Goal: Task Accomplishment & Management: Manage account settings

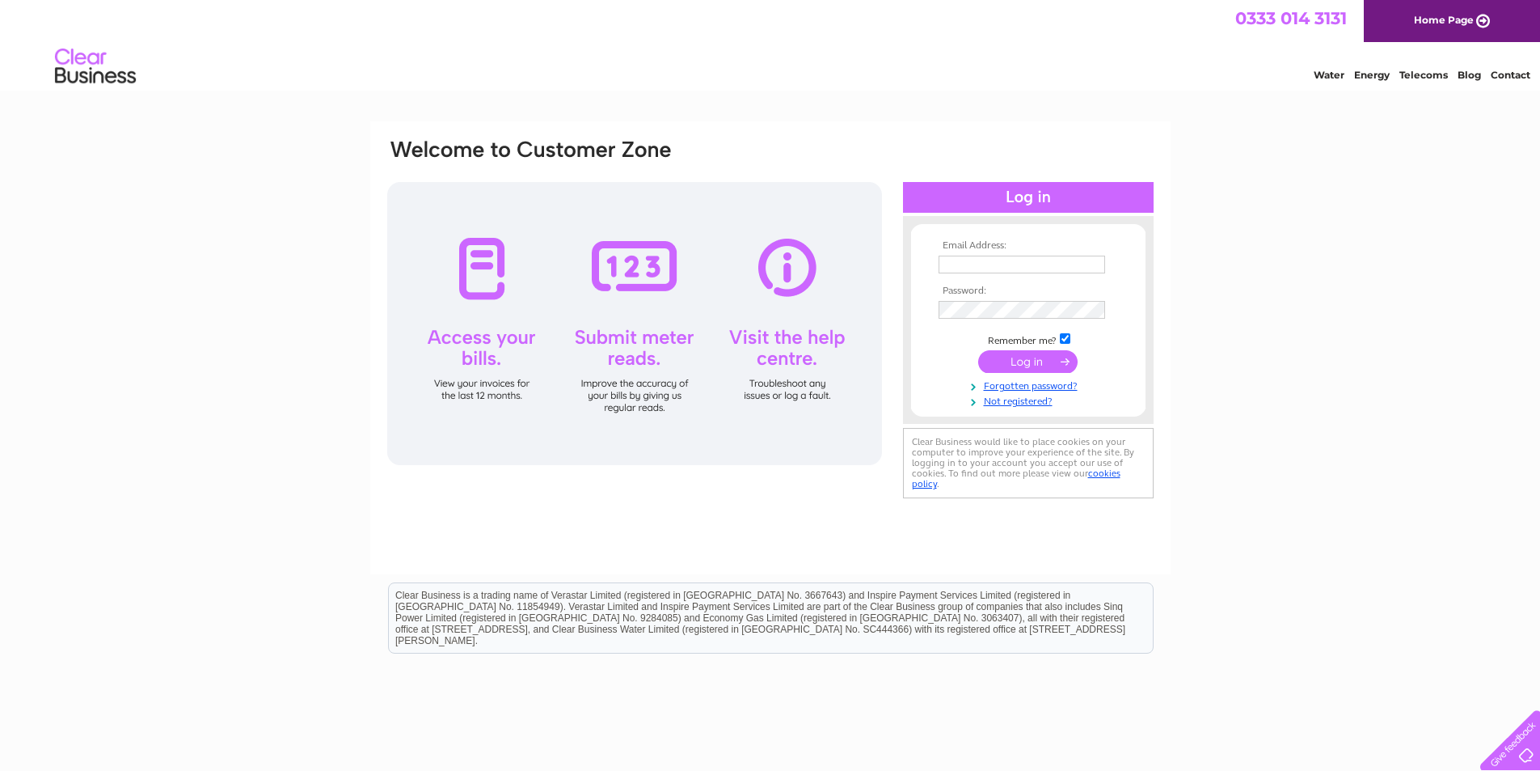
type input "swycher@aol.com"
click at [1044, 359] on input "submit" at bounding box center [1027, 361] width 99 height 23
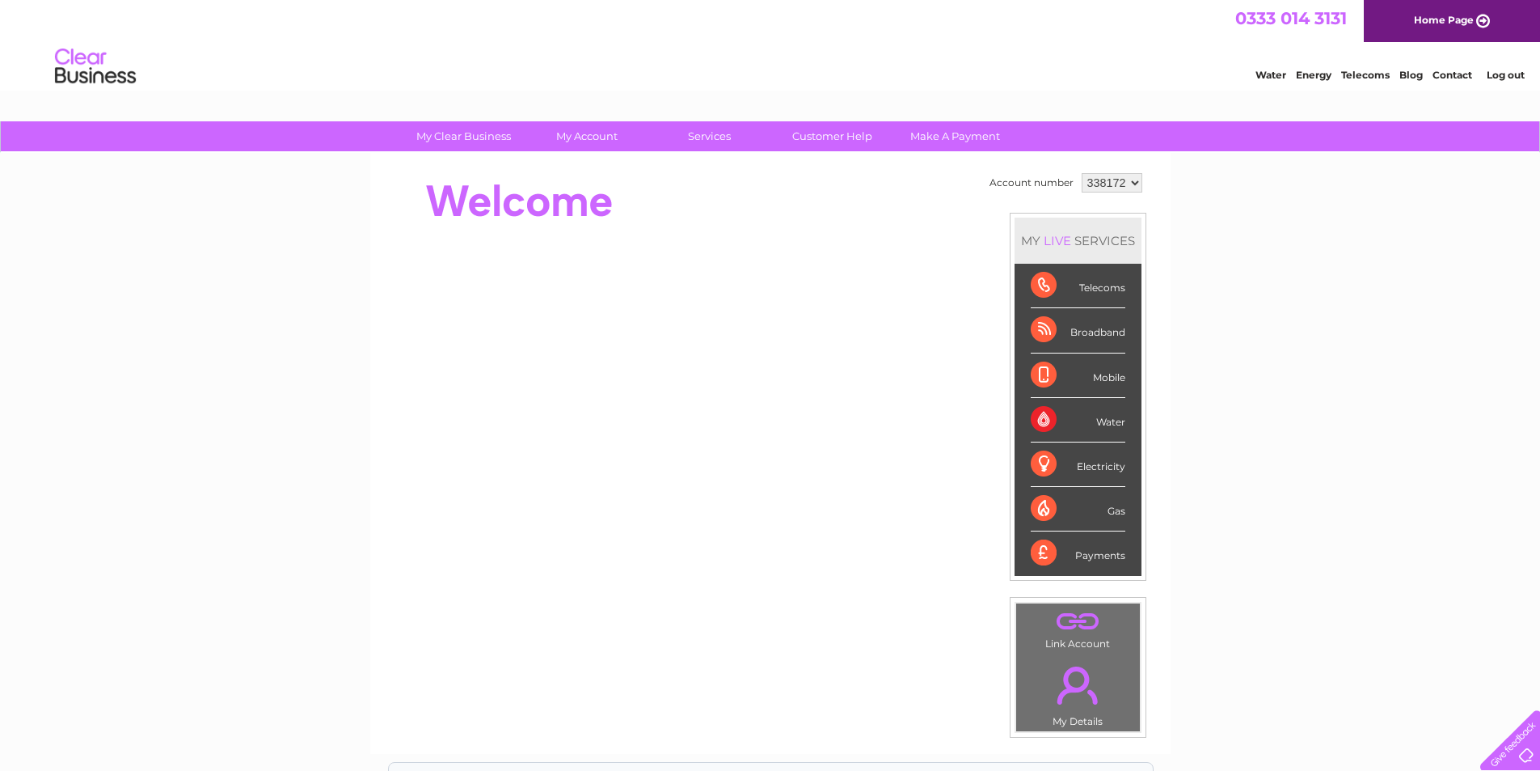
click at [1132, 182] on select "338172 451376 452799" at bounding box center [1112, 182] width 61 height 19
select select "452799"
click at [1082, 173] on select "338172 451376 452799" at bounding box center [1112, 182] width 61 height 19
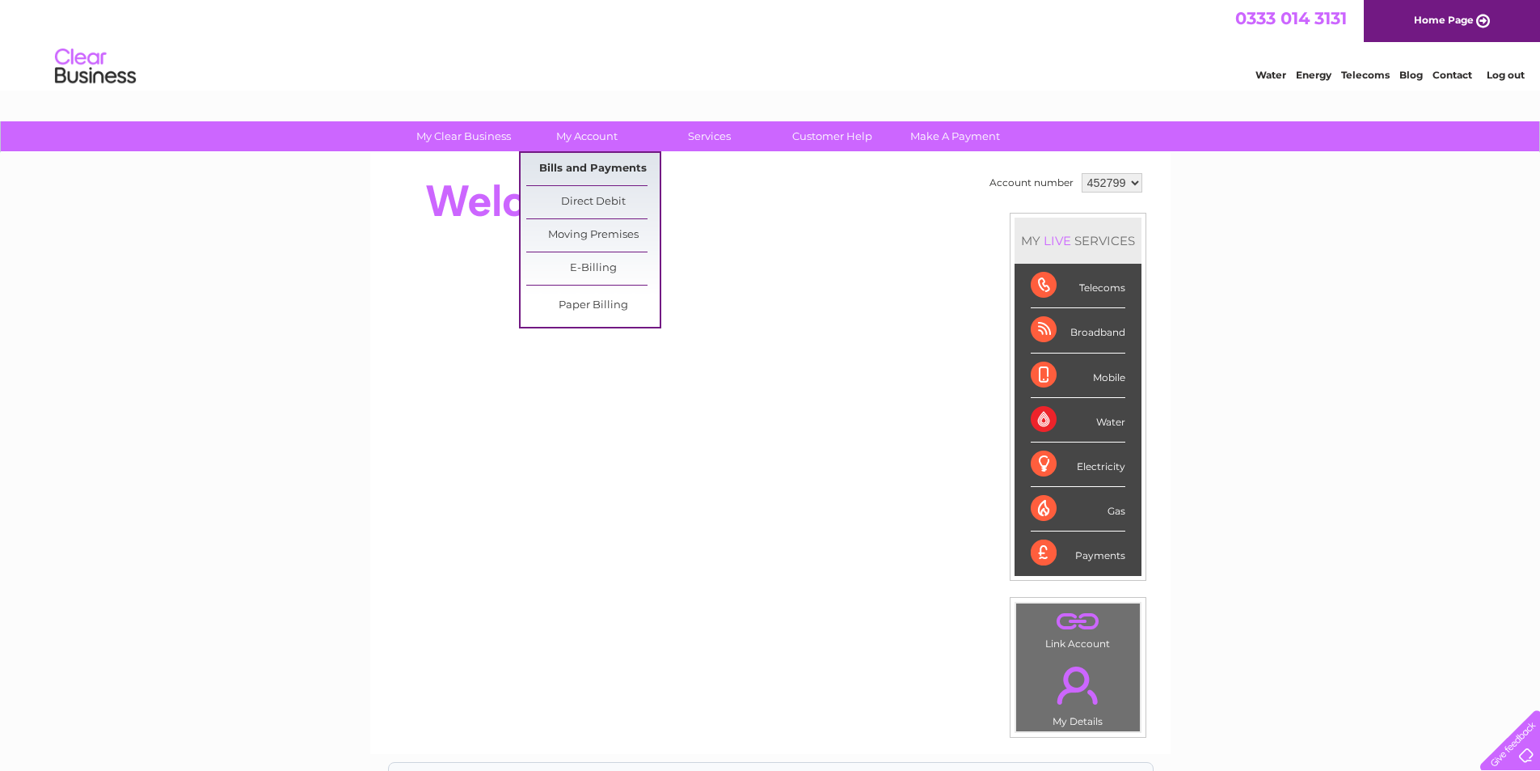
click at [590, 167] on link "Bills and Payments" at bounding box center [592, 169] width 133 height 32
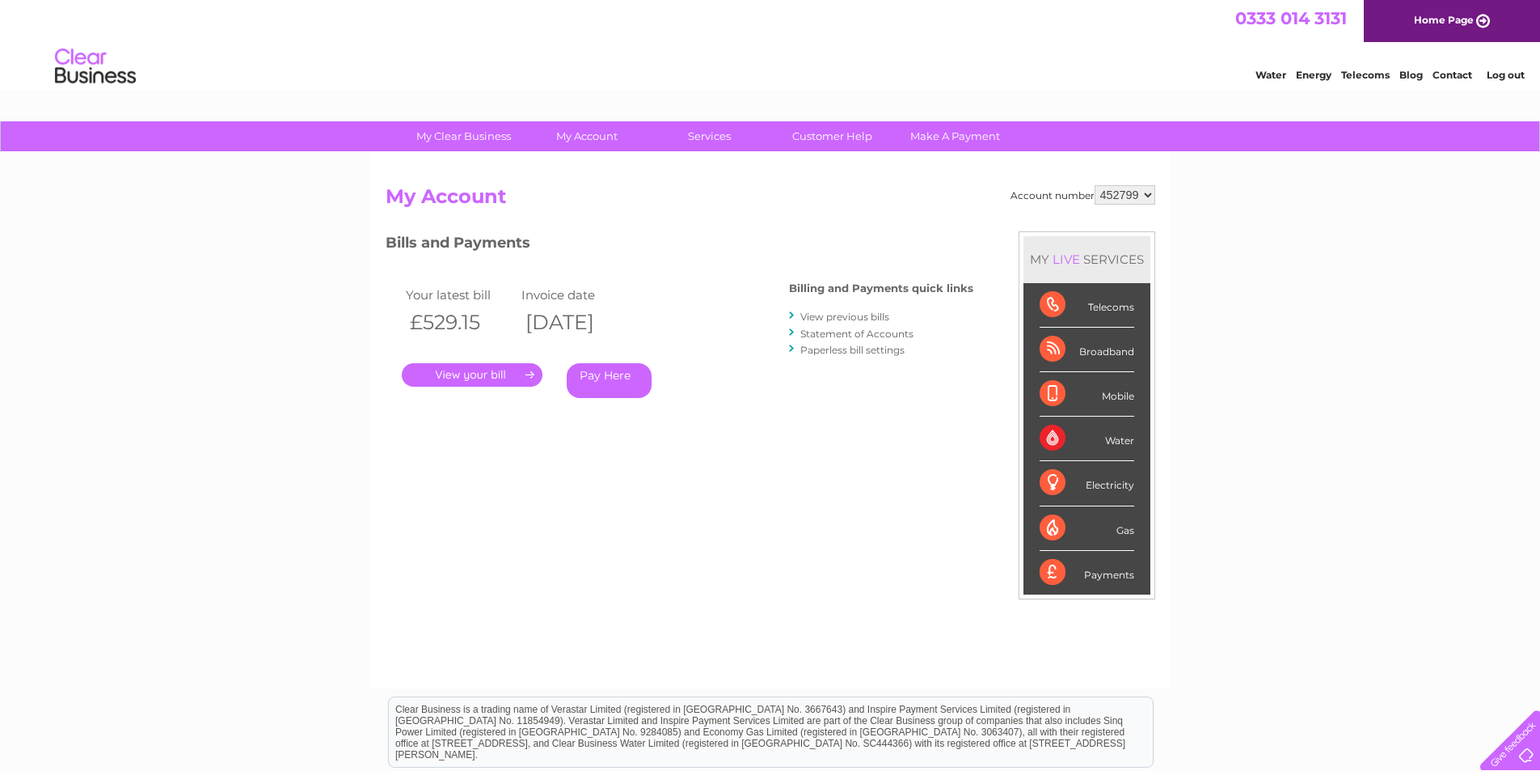
click at [505, 379] on link "." at bounding box center [472, 374] width 141 height 23
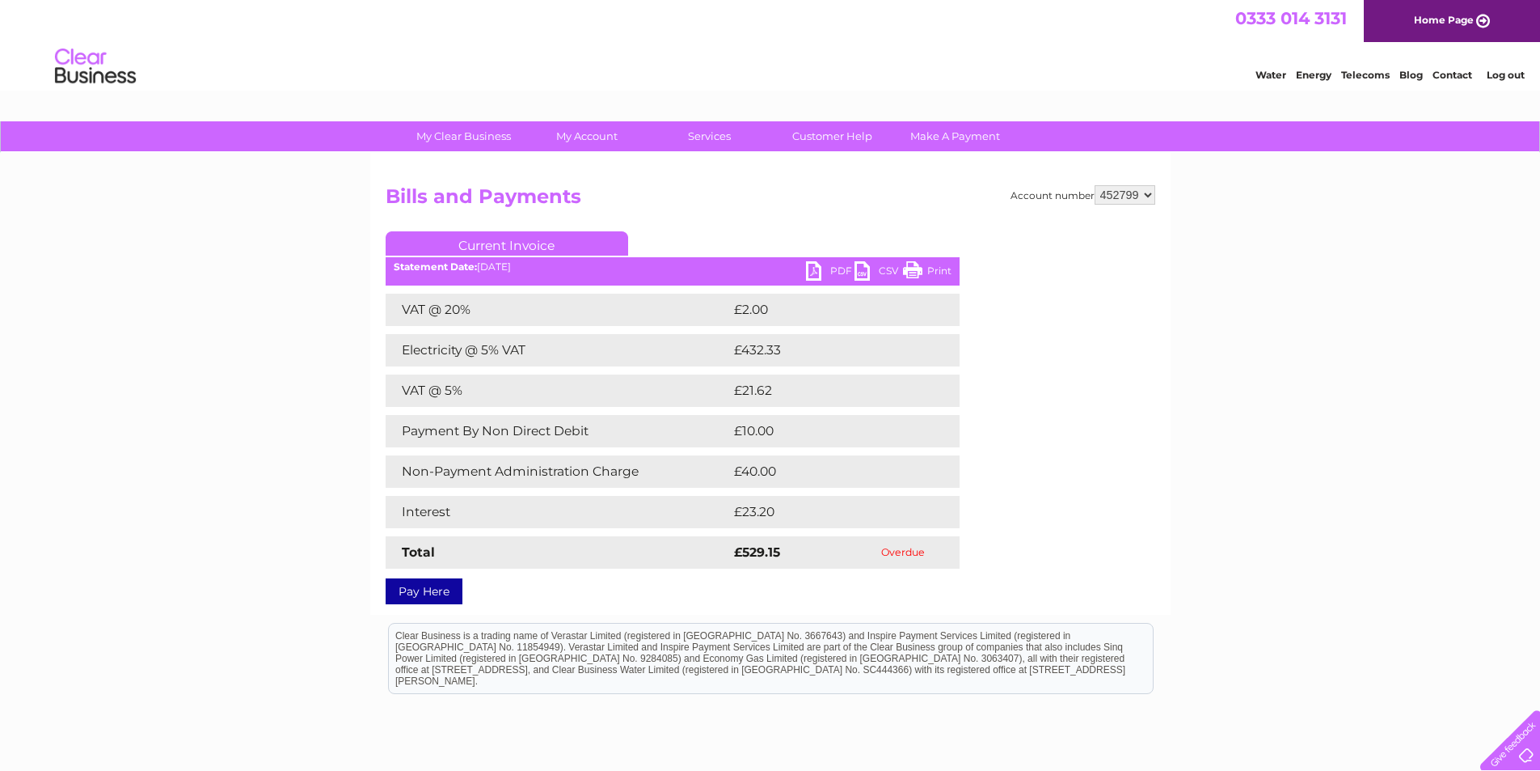
click at [816, 268] on link "PDF" at bounding box center [830, 272] width 49 height 23
